Goal: Information Seeking & Learning: Learn about a topic

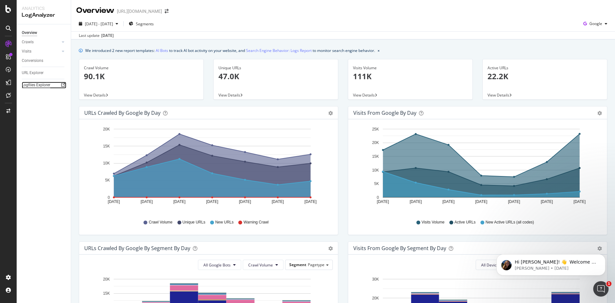
click at [40, 87] on div "Logfiles Explorer" at bounding box center [36, 85] width 29 height 7
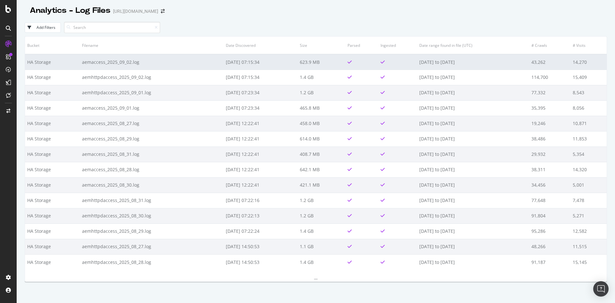
click at [111, 61] on td "aemaccess_2025_09_02.log" at bounding box center [151, 61] width 143 height 15
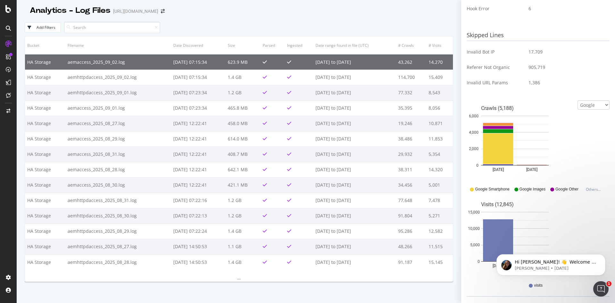
scroll to position [246, 0]
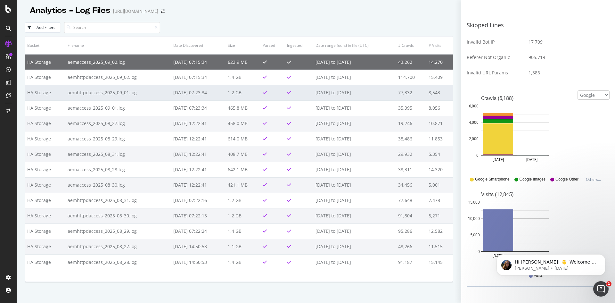
click at [95, 95] on td "aemhttpdaccess_2025_09_01.log" at bounding box center [118, 92] width 106 height 15
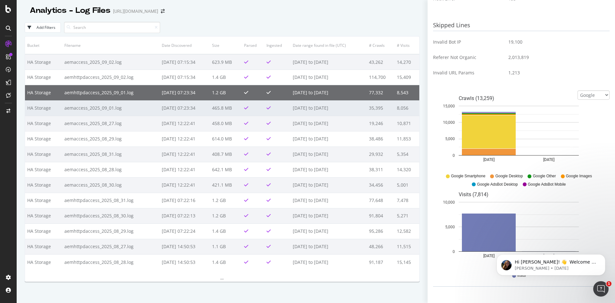
click at [96, 107] on td "aemaccess_2025_09_01.log" at bounding box center [110, 107] width 97 height 15
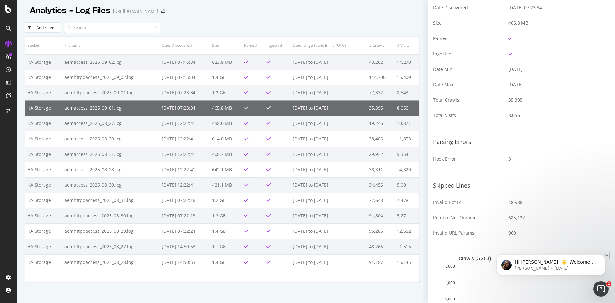
scroll to position [0, 0]
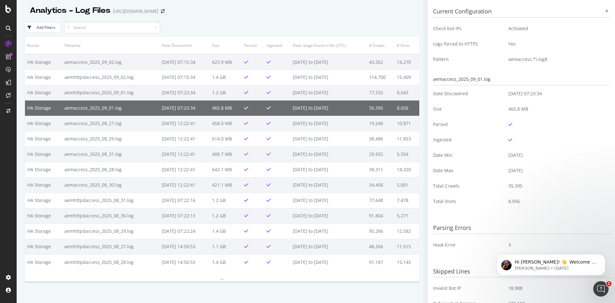
click at [258, 292] on div "Bucket Filename Date Discovered Size Parsed Ingested Date range found in file (…" at bounding box center [222, 187] width 395 height 303
click at [354, 286] on div "Bucket Filename Date Discovered Size Parsed Ingested Date range found in file (…" at bounding box center [222, 187] width 395 height 303
click at [604, 13] on div at bounding box center [607, 11] width 6 height 6
